Goal: Task Accomplishment & Management: Manage account settings

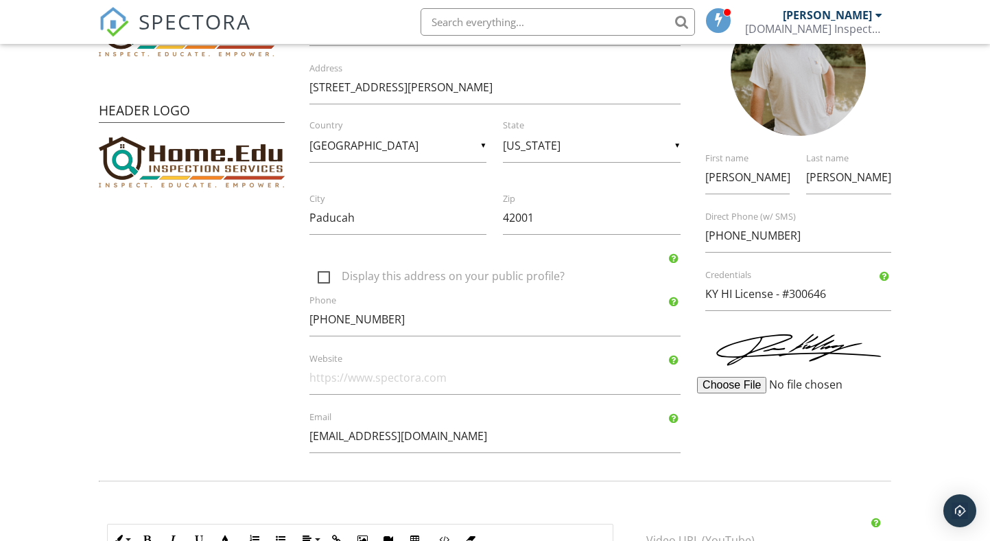
scroll to position [213, 0]
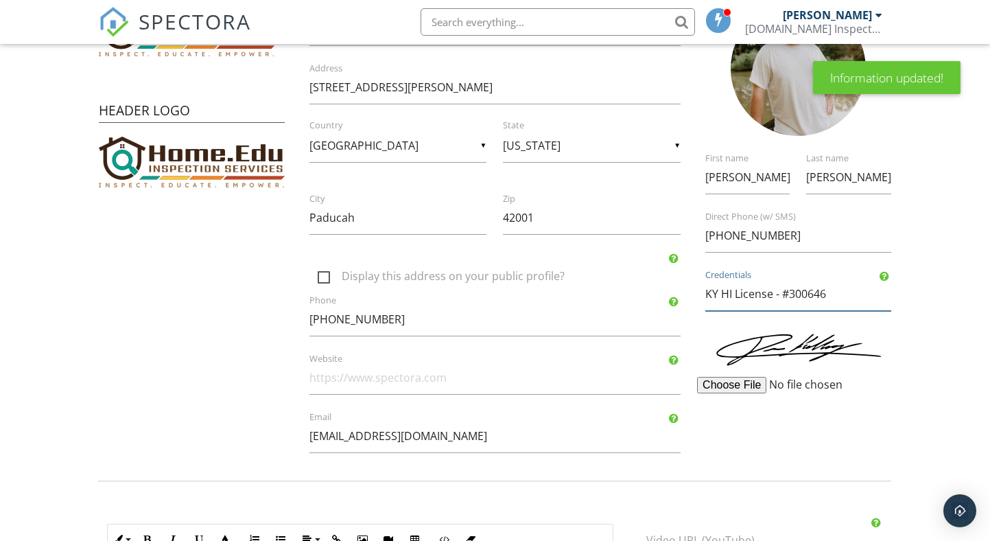
scroll to position [211, 0]
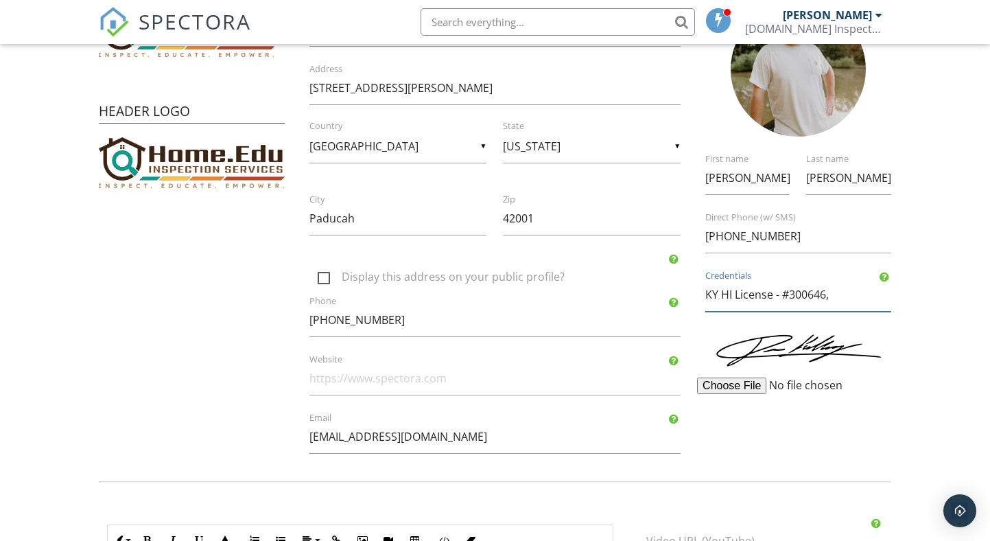
paste input "Certified Safety Professional (CSP)"
paste input "CSP-38664"
click at [818, 292] on input "KY HI License - #300646, Certified Safety Professional (CSP) - CSP-38664" at bounding box center [798, 295] width 186 height 34
type input "KY HI License - #300646, Certified Safety Professional (CSP) - #CSP-38664"
click at [954, 203] on form "Profile View Public Profile Company Logo Header Logo Company Information Home.E…" at bounding box center [495, 346] width 990 height 926
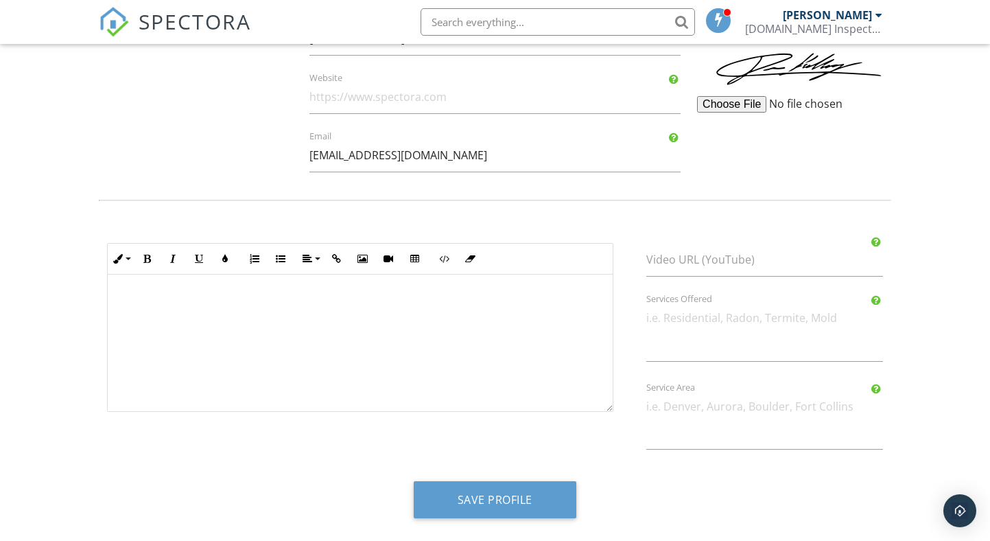
scroll to position [492, 0]
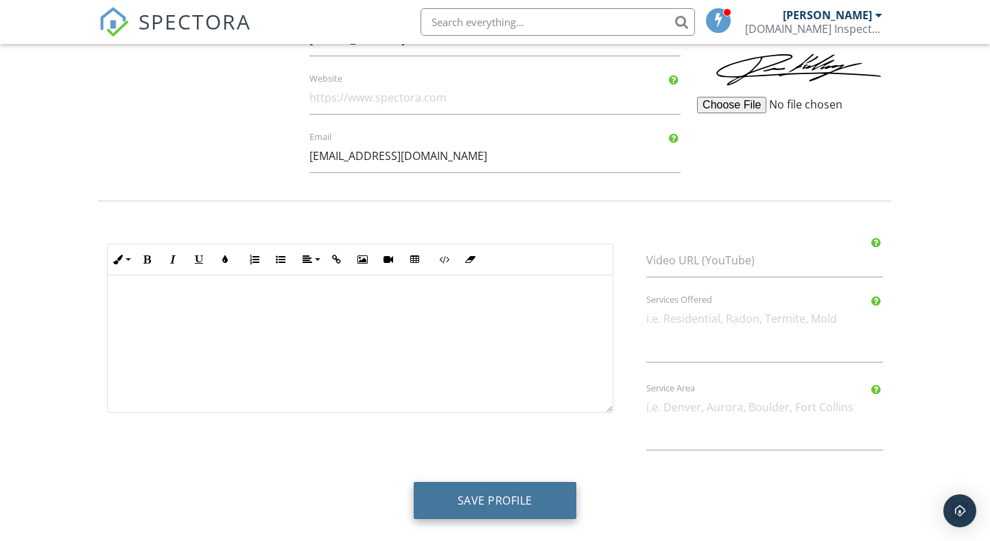
click at [515, 502] on button "Save Profile" at bounding box center [495, 500] width 163 height 37
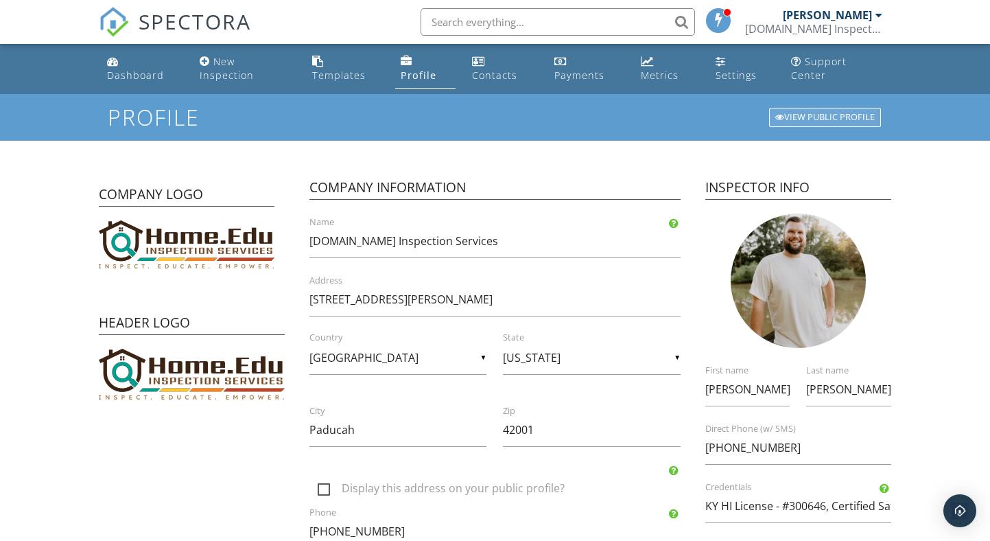
click at [829, 117] on div "View Public Profile" at bounding box center [825, 117] width 112 height 19
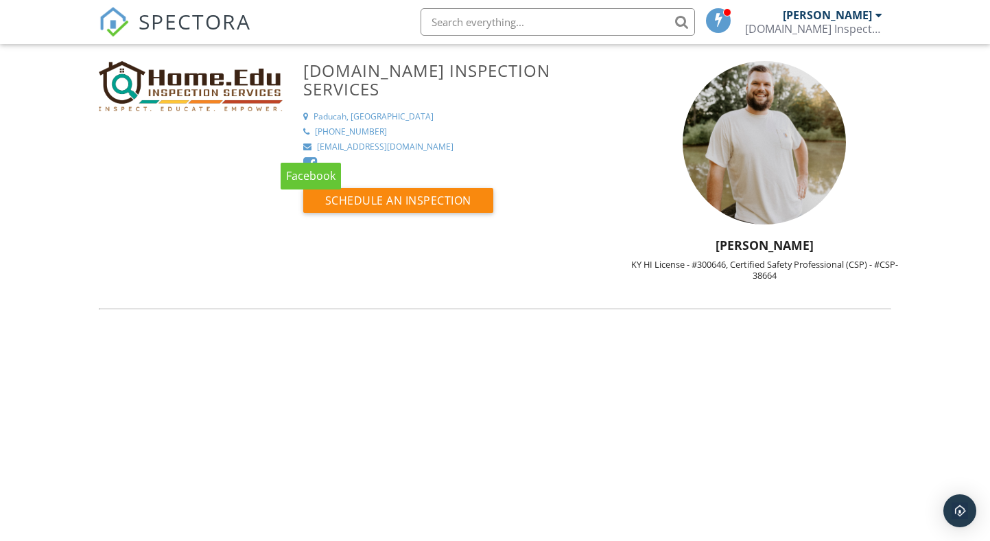
click at [308, 156] on div at bounding box center [310, 164] width 14 height 16
click at [719, 21] on span at bounding box center [719, 19] width 14 height 11
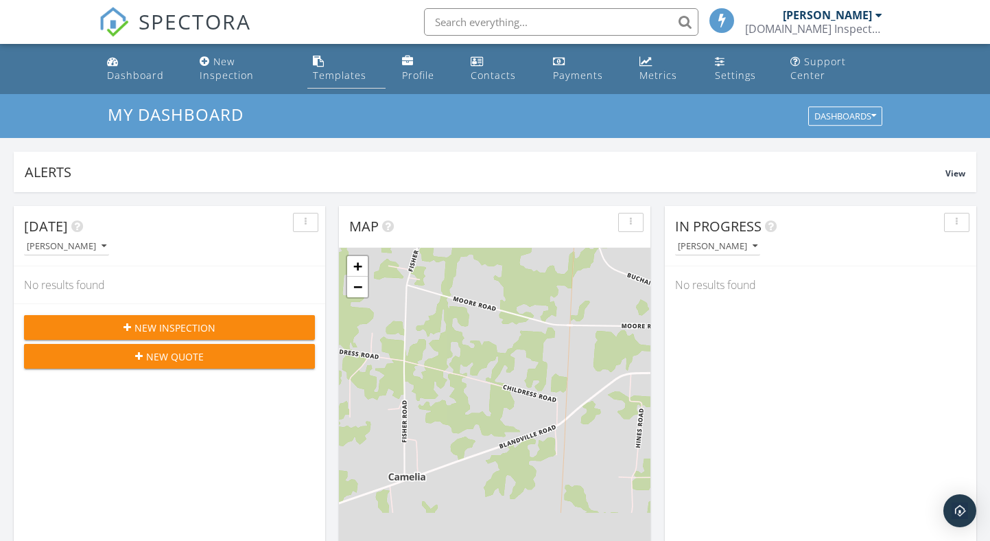
click at [331, 73] on div "Templates" at bounding box center [340, 75] width 54 height 13
